Goal: Information Seeking & Learning: Check status

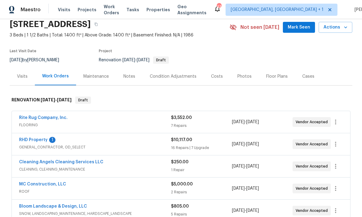
scroll to position [24, 0]
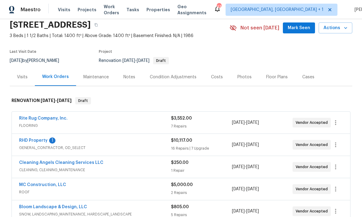
click at [35, 142] on link "RHD Property" at bounding box center [33, 140] width 28 height 4
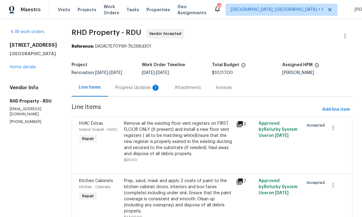
click at [134, 89] on div "Progress Updates 1" at bounding box center [137, 88] width 45 height 6
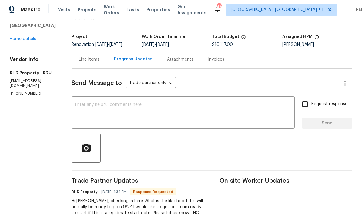
scroll to position [19, 0]
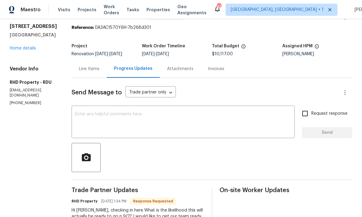
click at [25, 49] on link "Home details" at bounding box center [23, 48] width 26 height 4
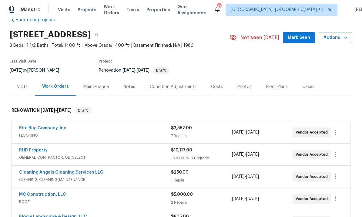
scroll to position [16, 0]
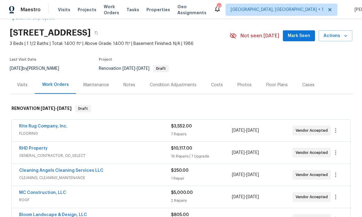
click at [39, 149] on link "RHD Property" at bounding box center [33, 148] width 28 height 4
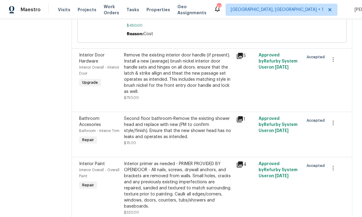
scroll to position [513, 0]
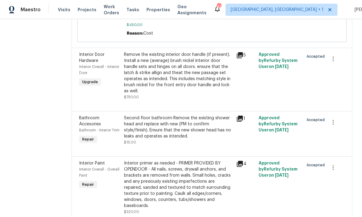
click at [203, 81] on div "Remove the existing interior door handle (if present). Install a new (average) …" at bounding box center [178, 73] width 109 height 42
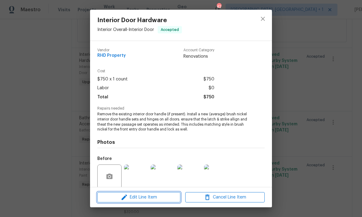
click at [162, 197] on span "Edit Line Item" at bounding box center [138, 197] width 79 height 8
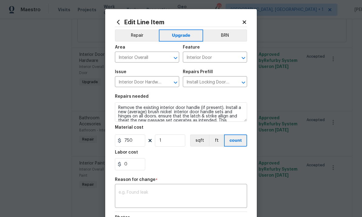
click at [348, 67] on body "Maestro Visits Projects Work Orders Tasks Properties Geo Assignments 42 Albuque…" at bounding box center [181, 108] width 362 height 217
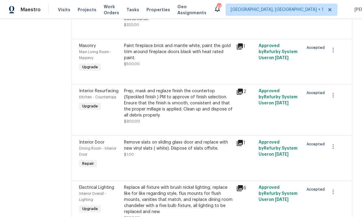
scroll to position [700, 0]
click at [206, 118] on div "Prep, mask and reglaze finish the countertop (Speckled finish ) PM to approve o…" at bounding box center [178, 103] width 109 height 30
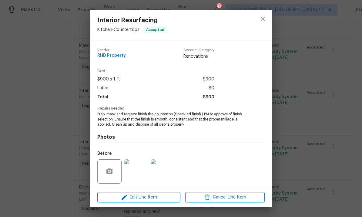
click at [340, 100] on div "Interior Resurfacing Kitchen - Countertops Accepted Vendor RHD Property Account…" at bounding box center [181, 108] width 362 height 217
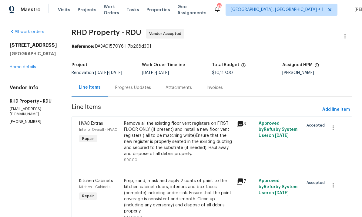
scroll to position [0, 0]
click at [23, 66] on link "Home details" at bounding box center [23, 67] width 26 height 4
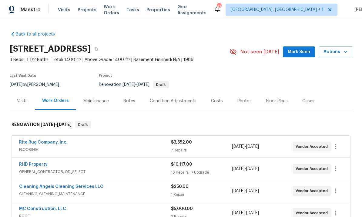
click at [123, 99] on div "Notes" at bounding box center [129, 101] width 12 height 6
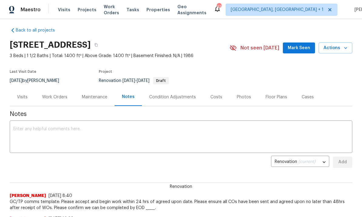
scroll to position [4, 0]
click at [102, 46] on button "button" at bounding box center [96, 44] width 11 height 11
click at [102, 43] on button "button" at bounding box center [96, 44] width 11 height 11
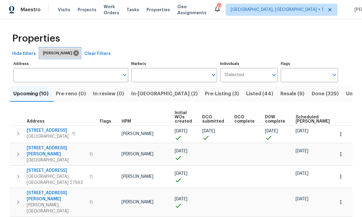
click at [73, 55] on icon at bounding box center [76, 53] width 7 height 7
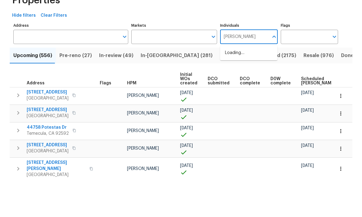
type input "Lee privette"
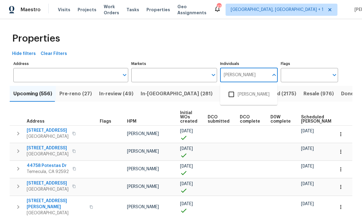
click at [233, 88] on input "checkbox" at bounding box center [231, 94] width 13 height 13
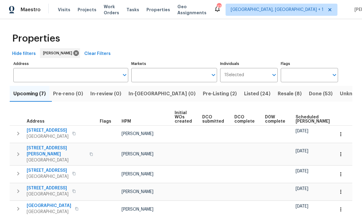
click at [273, 76] on icon "Open" at bounding box center [273, 74] width 7 height 7
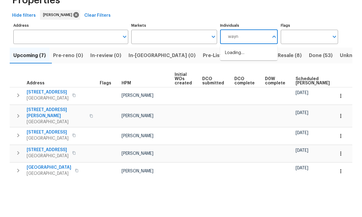
type input "wayne"
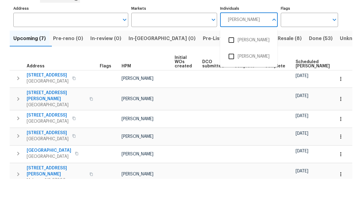
scroll to position [18, 0]
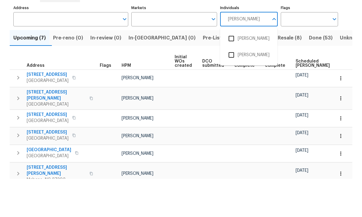
click at [233, 87] on input "checkbox" at bounding box center [231, 93] width 13 height 13
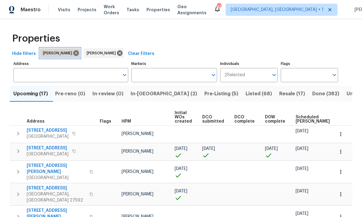
click at [73, 54] on icon at bounding box center [75, 52] width 5 height 5
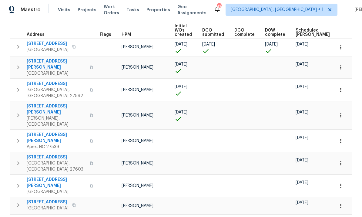
scroll to position [86, 0]
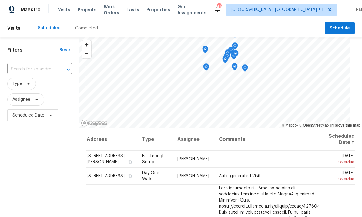
click at [87, 16] on div "Maestro Visits Projects Work Orders Tasks Properties Geo Assignments 47 [GEOGRA…" at bounding box center [181, 9] width 362 height 19
click at [85, 12] on span "Projects" at bounding box center [87, 10] width 19 height 6
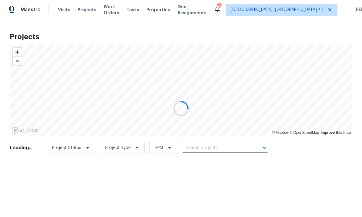
click at [222, 146] on div at bounding box center [181, 108] width 362 height 217
click at [220, 149] on div at bounding box center [181, 108] width 362 height 217
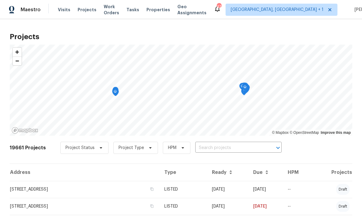
click at [223, 152] on input "text" at bounding box center [229, 147] width 69 height 9
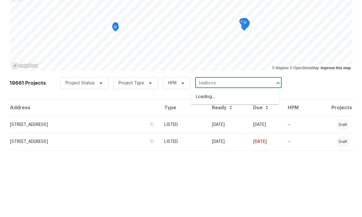
type input "tealbrook"
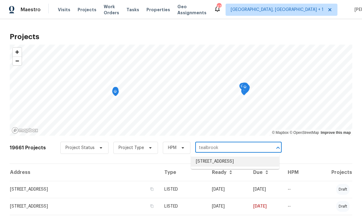
click at [239, 156] on li "5612 Tealbrook Dr, Raleigh, NC 27610" at bounding box center [235, 161] width 88 height 10
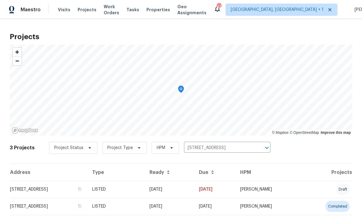
click at [87, 186] on td "5612 Tealbrook Dr, Raleigh, NC 27610" at bounding box center [49, 189] width 78 height 17
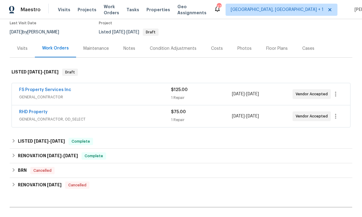
scroll to position [53, 0]
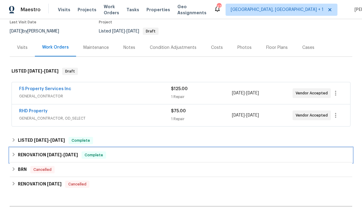
click at [75, 155] on span "5/7/25" at bounding box center [70, 154] width 15 height 4
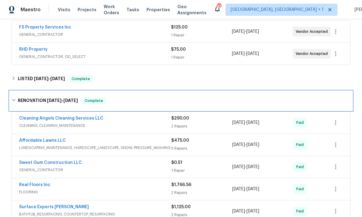
scroll to position [118, 0]
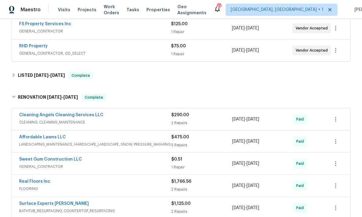
click at [75, 160] on link "Sweet Gum Construction LLC" at bounding box center [50, 159] width 63 height 4
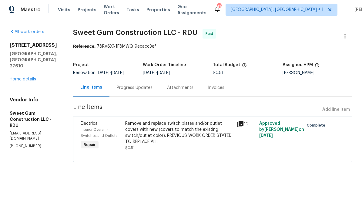
click at [150, 86] on div "Progress Updates" at bounding box center [135, 88] width 36 height 6
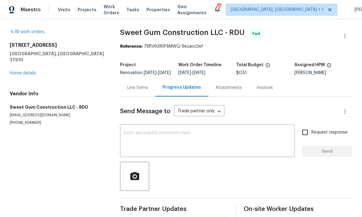
click at [31, 71] on link "Home details" at bounding box center [23, 73] width 26 height 4
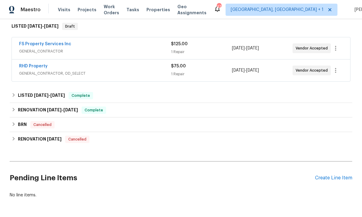
scroll to position [98, 0]
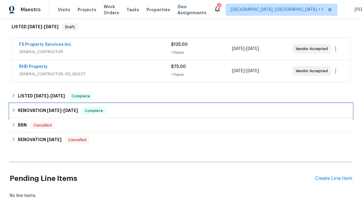
click at [64, 112] on span "4/28/25 - 5/7/25" at bounding box center [62, 110] width 31 height 4
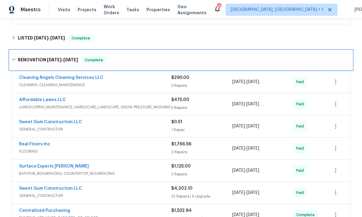
scroll to position [159, 0]
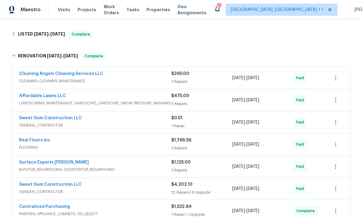
click at [40, 142] on link "Real Floors Inc" at bounding box center [34, 140] width 31 height 4
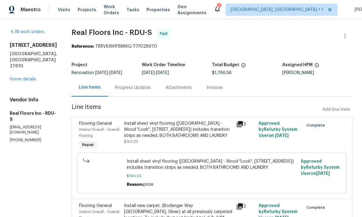
click at [136, 88] on div "Progress Updates" at bounding box center [133, 88] width 36 height 6
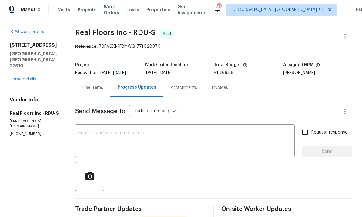
click at [25, 77] on link "Home details" at bounding box center [23, 79] width 26 height 4
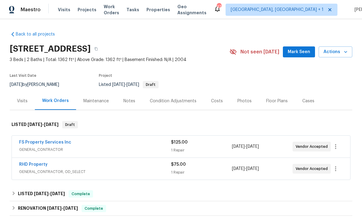
click at [57, 143] on link "FS Property Services Inc" at bounding box center [45, 142] width 52 height 4
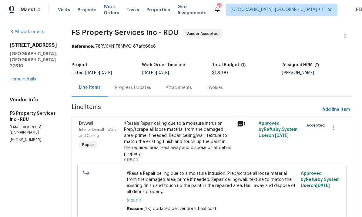
click at [32, 77] on link "Home details" at bounding box center [23, 79] width 26 height 4
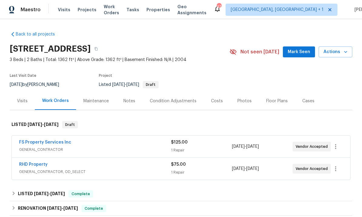
click at [38, 162] on link "RHD Property" at bounding box center [33, 164] width 28 height 4
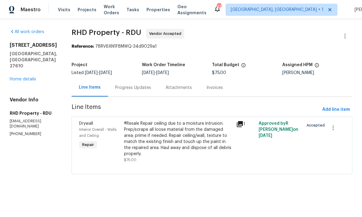
click at [28, 77] on link "Home details" at bounding box center [23, 79] width 26 height 4
